Goal: Task Accomplishment & Management: Use online tool/utility

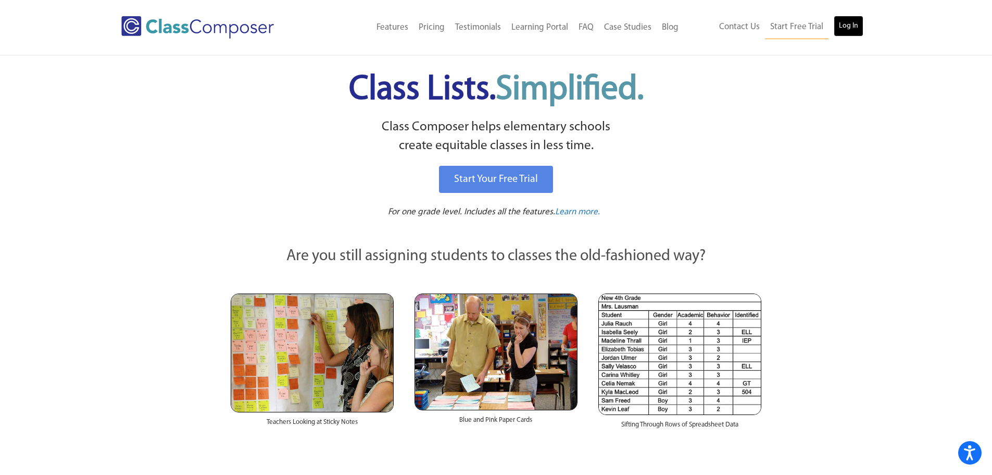
click at [842, 29] on link "Log In" at bounding box center [849, 26] width 30 height 21
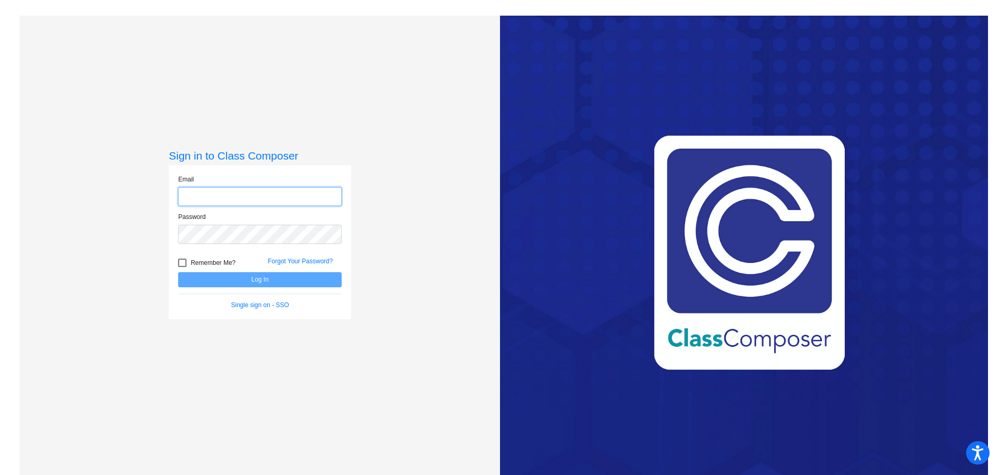
type input "[EMAIL_ADDRESS][DOMAIN_NAME]"
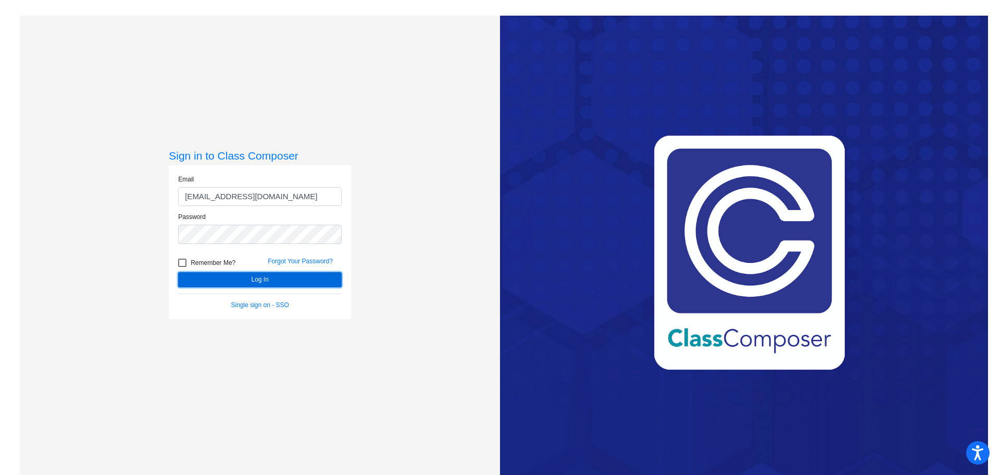
click at [255, 282] on button "Log In" at bounding box center [260, 279] width 164 height 15
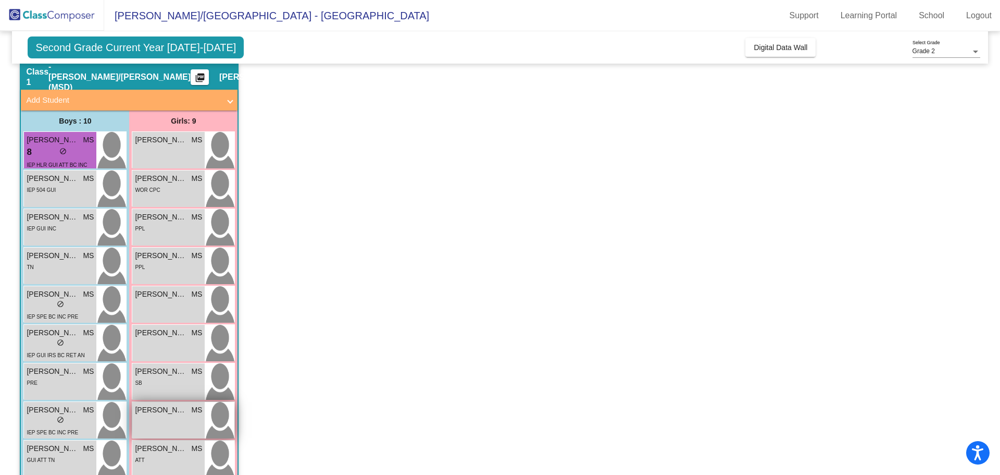
scroll to position [52, 0]
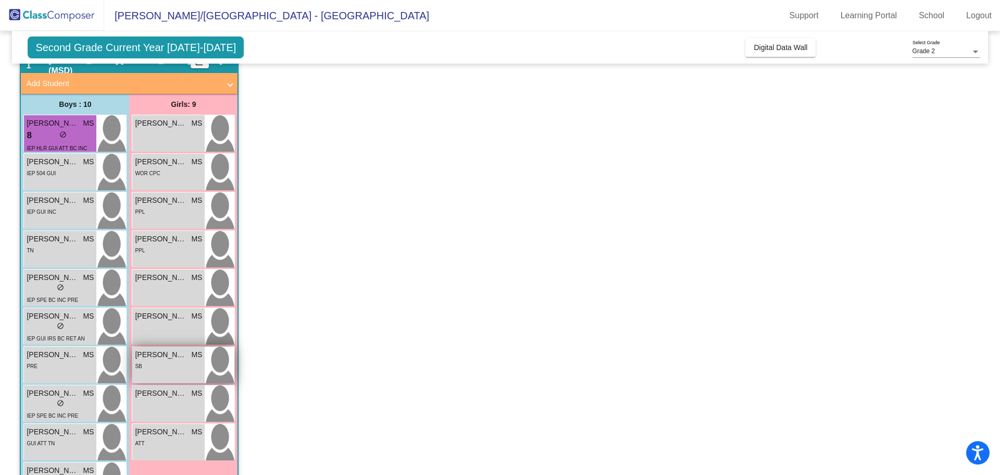
click at [177, 373] on div "[PERSON_NAME] MS lock do_not_disturb_alt SB" at bounding box center [168, 364] width 72 height 36
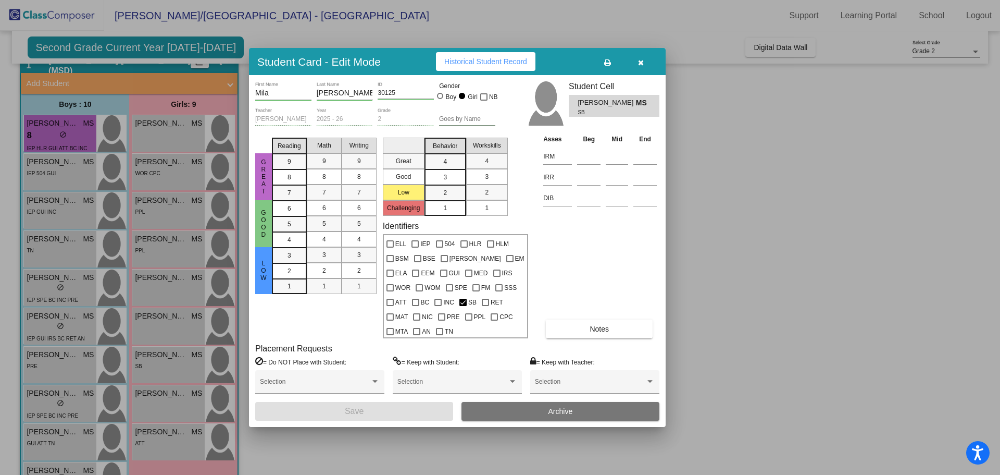
click at [639, 59] on icon "button" at bounding box center [641, 62] width 6 height 7
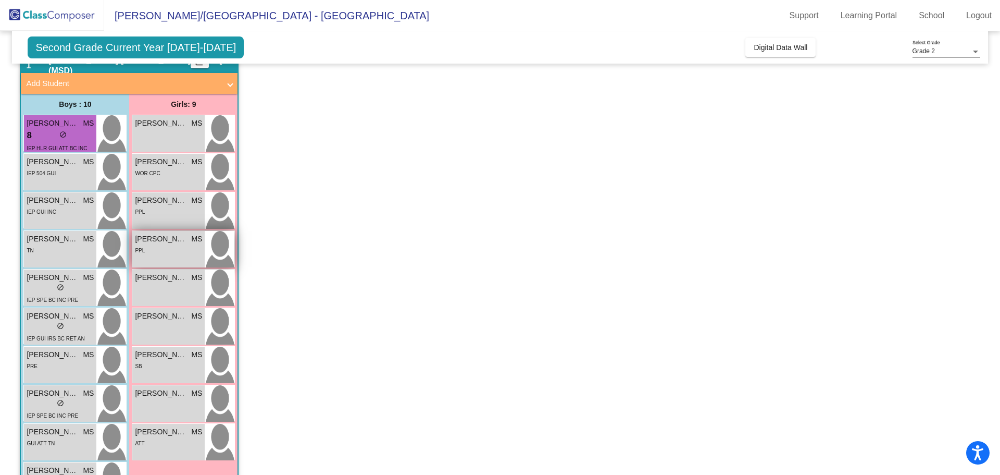
scroll to position [0, 0]
